Goal: Task Accomplishment & Management: Manage account settings

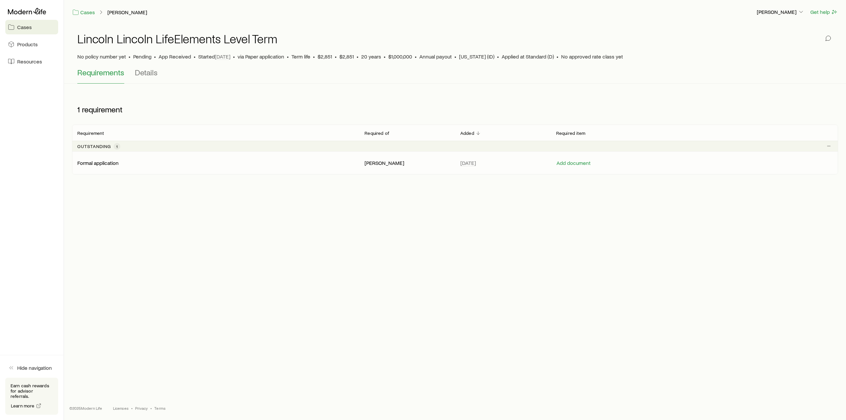
click at [112, 165] on p "Formal application" at bounding box center [97, 163] width 41 height 7
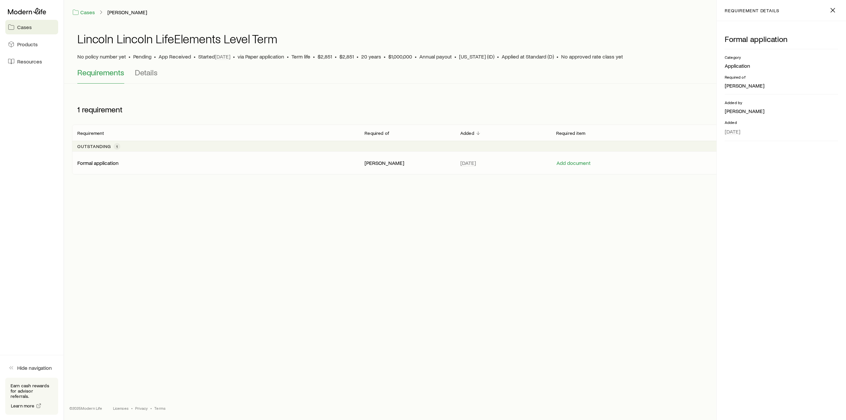
click at [746, 85] on p "[PERSON_NAME]" at bounding box center [781, 85] width 113 height 7
click at [600, 172] on div "Formal application [PERSON_NAME] [DATE] Add document" at bounding box center [455, 163] width 766 height 22
